Goal: Check status: Check status

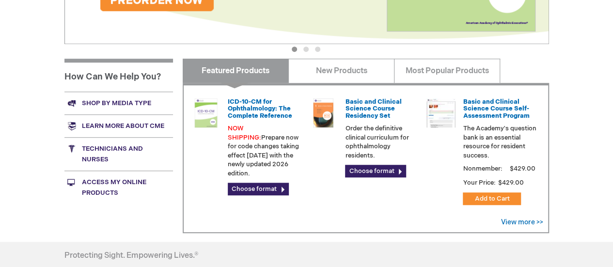
scroll to position [333, 0]
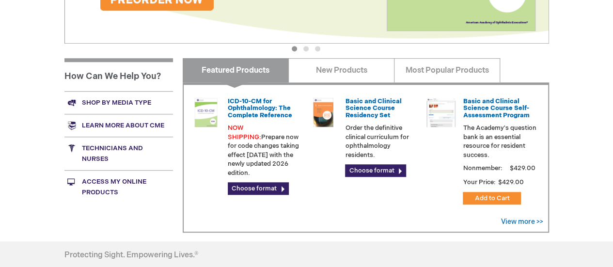
click at [572, 171] on div "Felecia Jones Log Out Search My Cart CLOSE RECENTLY ADDED ITEM(S) Close There a…" at bounding box center [306, 31] width 613 height 728
click at [572, 203] on div "Felecia Jones Log Out Search My Cart CLOSE RECENTLY ADDED ITEM(S) Close There a…" at bounding box center [306, 31] width 613 height 728
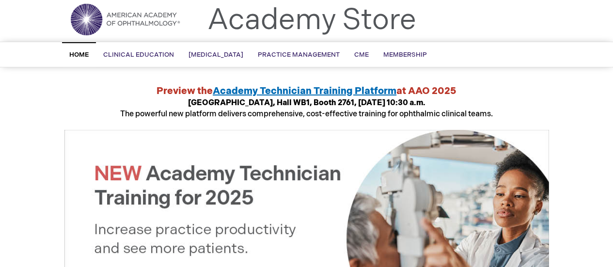
scroll to position [0, 0]
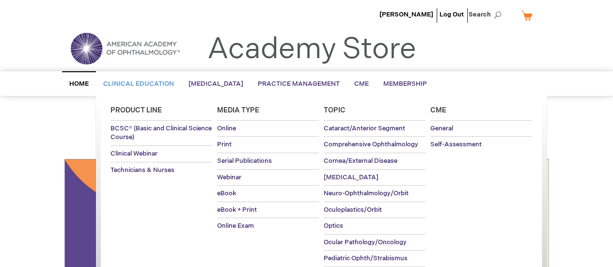
click at [160, 82] on span "Clinical Education" at bounding box center [138, 84] width 71 height 8
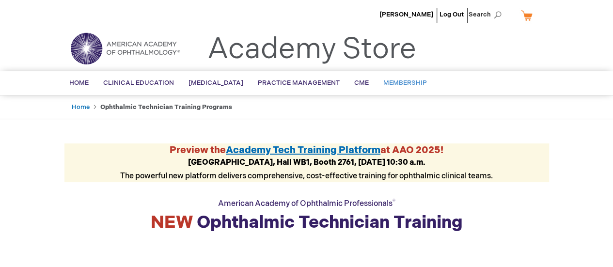
click at [418, 88] on link "Membership" at bounding box center [405, 83] width 58 height 24
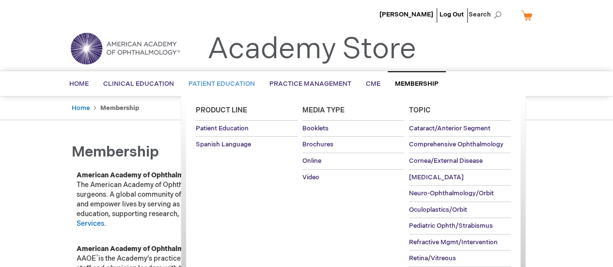
click at [240, 87] on span "Patient Education" at bounding box center [221, 84] width 66 height 8
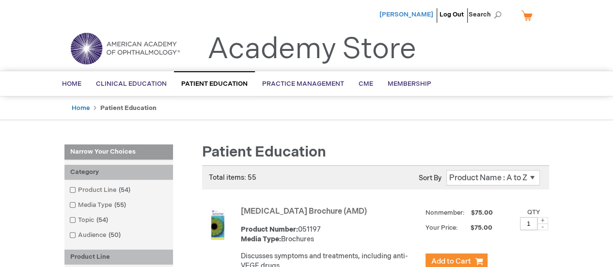
click at [415, 14] on span "[PERSON_NAME]" at bounding box center [406, 15] width 54 height 8
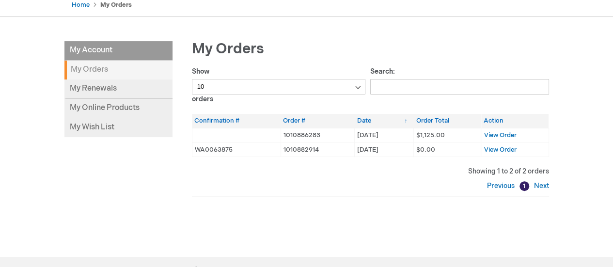
scroll to position [104, 0]
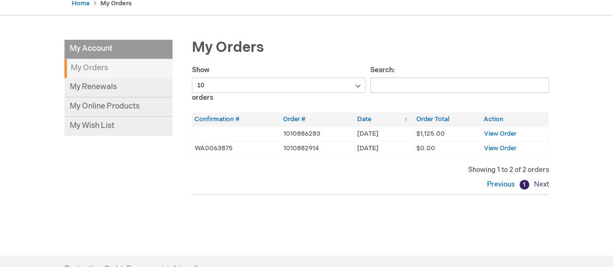
click at [544, 186] on link "Next" at bounding box center [539, 184] width 17 height 8
click at [512, 131] on span "View Order" at bounding box center [500, 134] width 32 height 8
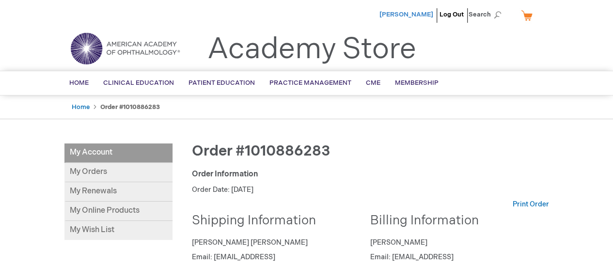
click at [421, 16] on span "[PERSON_NAME]" at bounding box center [406, 15] width 54 height 8
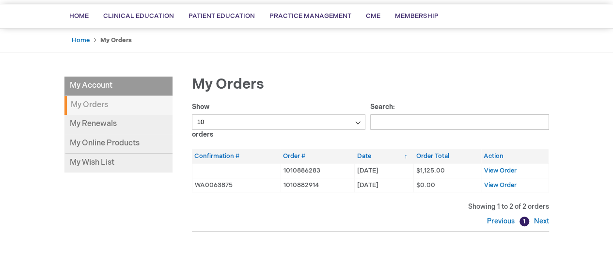
scroll to position [69, 0]
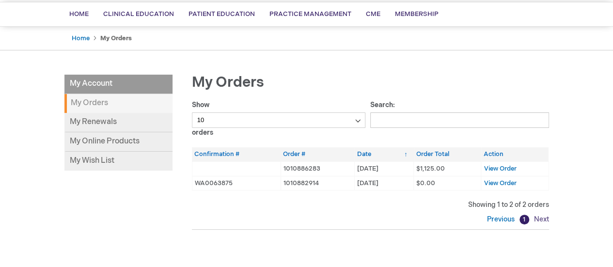
click at [542, 221] on link "Next" at bounding box center [539, 219] width 17 height 8
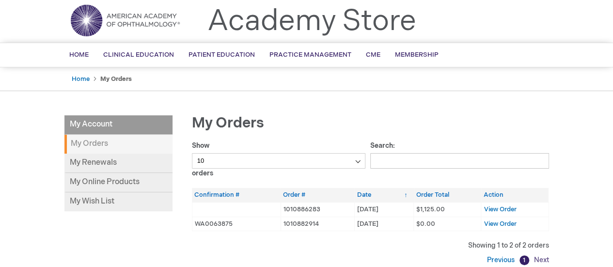
scroll to position [0, 0]
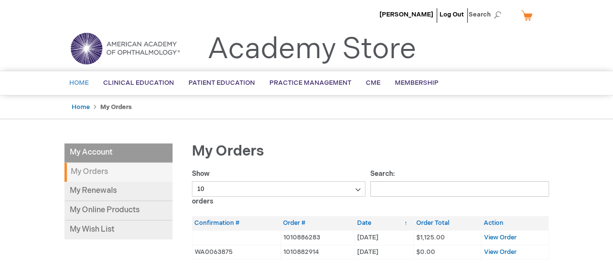
click at [88, 75] on link "Home" at bounding box center [79, 83] width 34 height 24
